Goal: Task Accomplishment & Management: Use online tool/utility

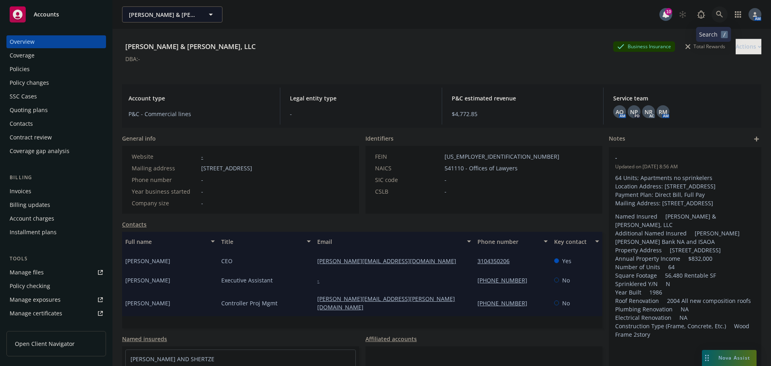
click at [719, 10] on link at bounding box center [720, 14] width 16 height 16
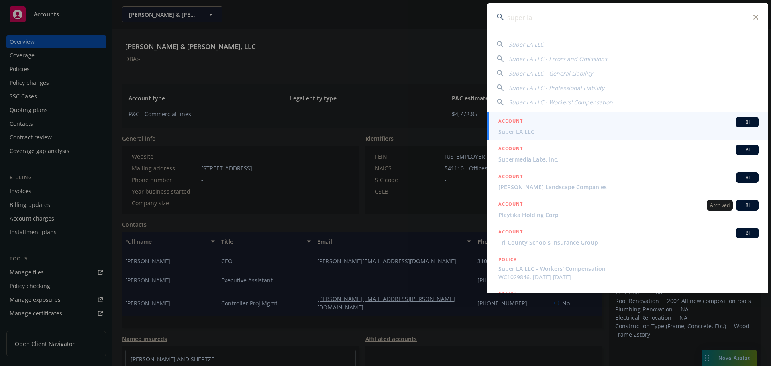
type input "super la"
click at [528, 130] on span "Super LA LLC" at bounding box center [629, 131] width 260 height 8
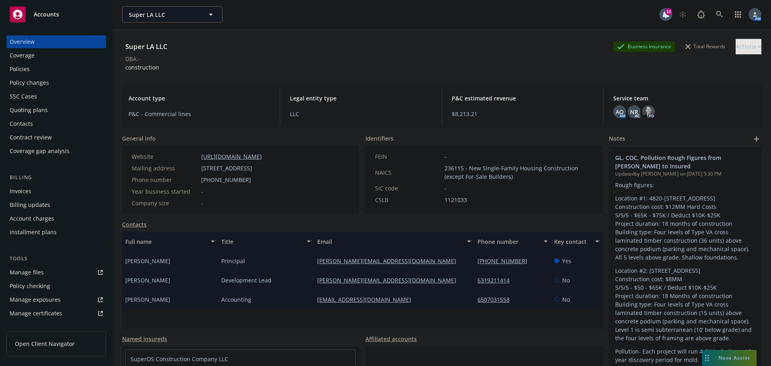
click at [31, 84] on div "Policy changes" at bounding box center [29, 82] width 39 height 13
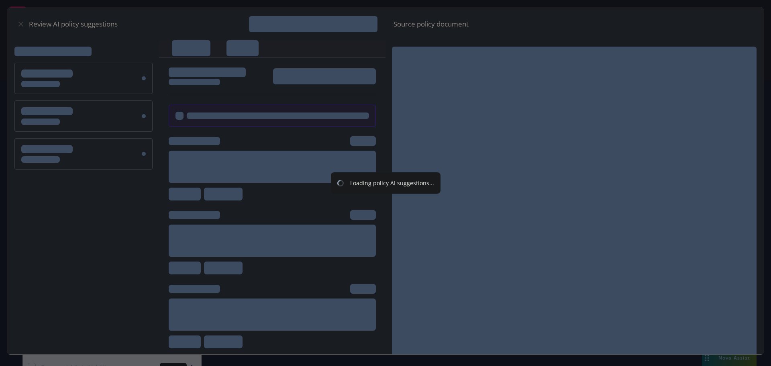
click at [102, 71] on div "Loading policy AI suggestions..." at bounding box center [385, 183] width 771 height 366
click at [14, 19] on div "Loading policy AI suggestions..." at bounding box center [385, 183] width 771 height 366
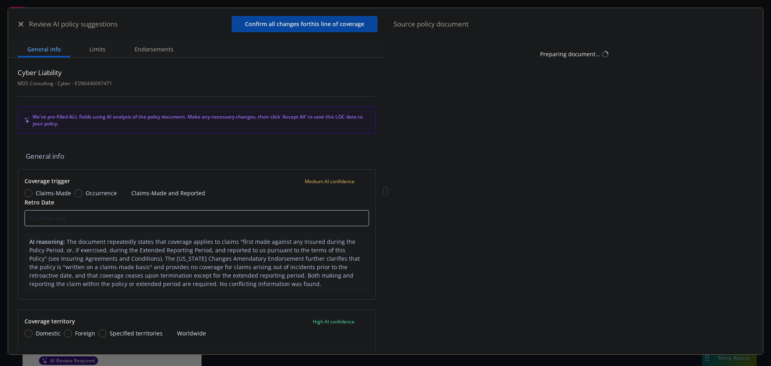
type textarea "x"
click at [24, 24] on button "button" at bounding box center [21, 24] width 10 height 10
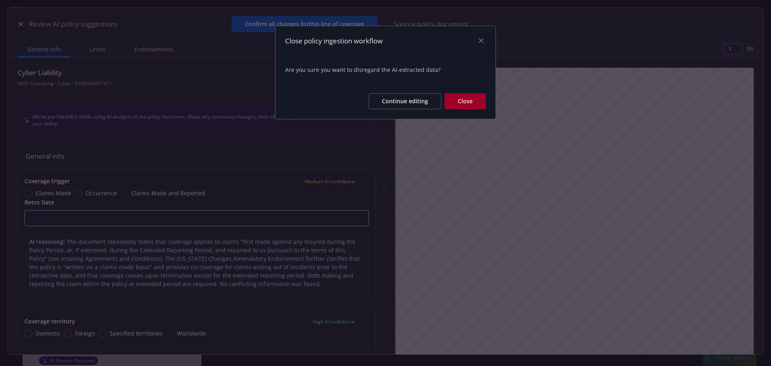
click at [471, 103] on button "Close" at bounding box center [465, 101] width 41 height 16
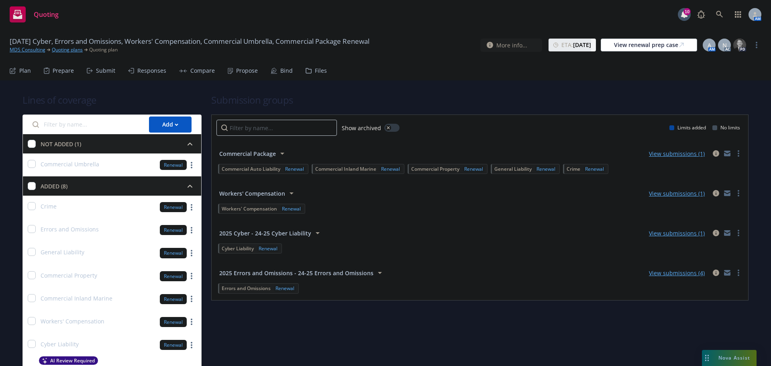
click at [96, 70] on div "Submit" at bounding box center [105, 70] width 19 height 6
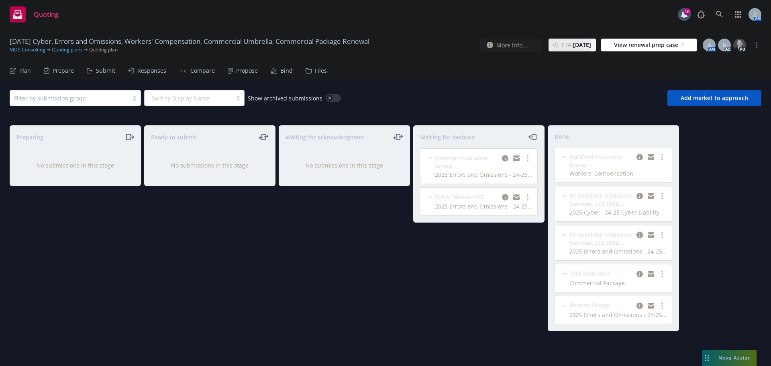
click at [639, 235] on icon "copy logging email" at bounding box center [640, 235] width 6 height 6
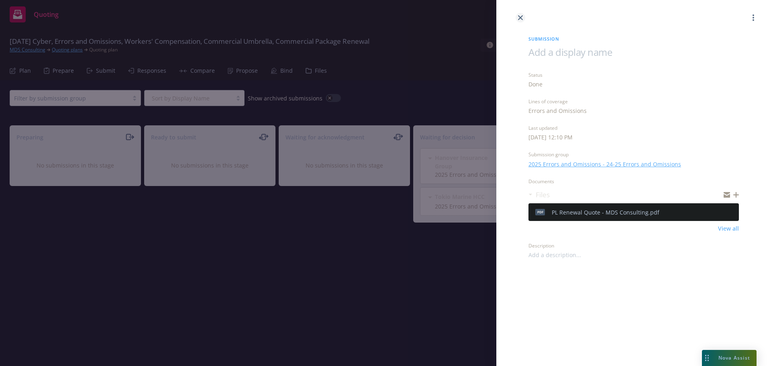
click at [523, 16] on link "close" at bounding box center [521, 18] width 10 height 10
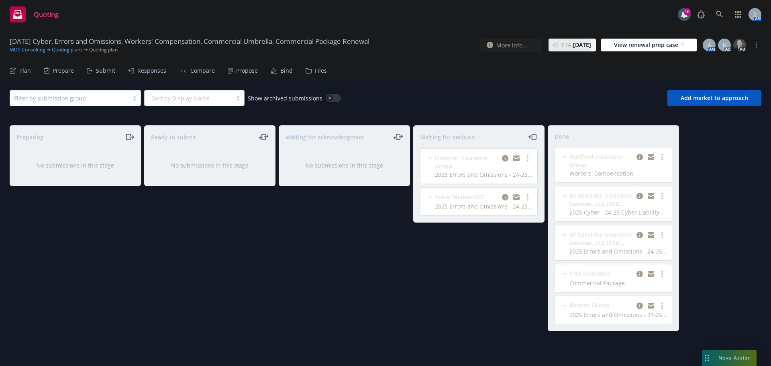
click at [637, 196] on icon "copy logging email" at bounding box center [640, 196] width 6 height 6
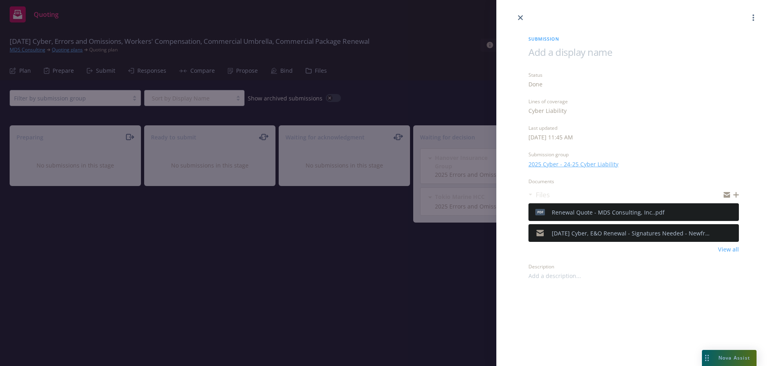
click at [731, 211] on icon "preview file" at bounding box center [731, 212] width 7 height 6
click at [521, 19] on icon "close" at bounding box center [520, 17] width 5 height 5
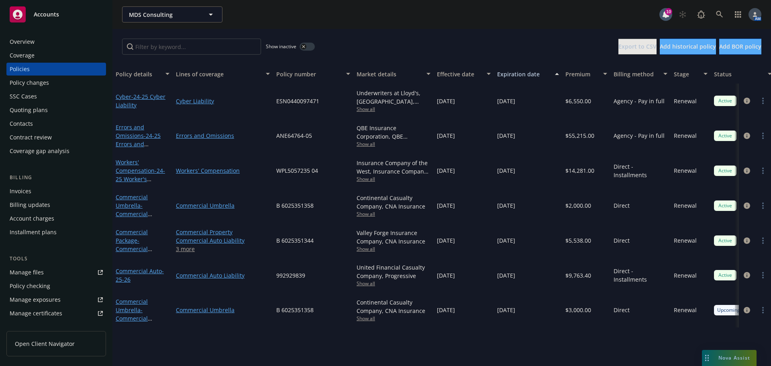
click at [42, 80] on div "Policy changes" at bounding box center [29, 82] width 39 height 13
